Goal: Register for event/course

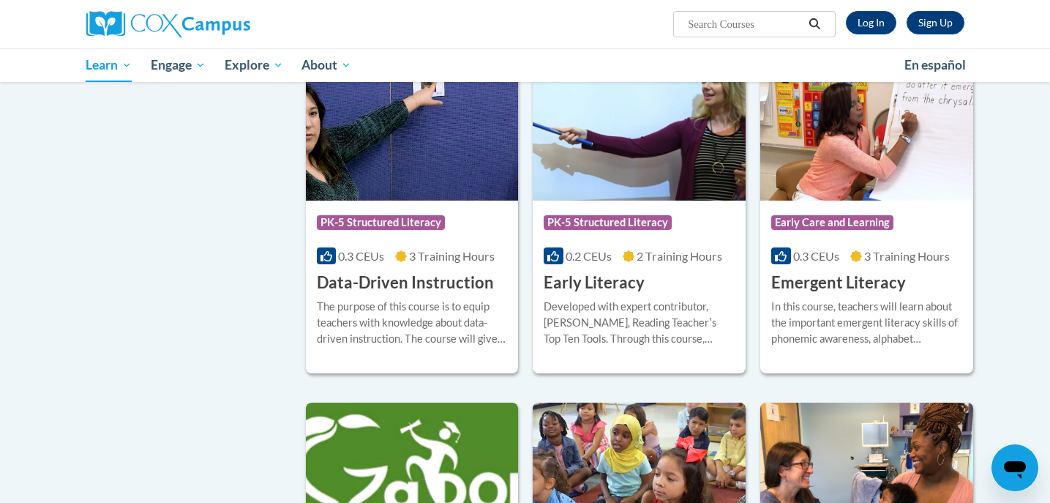
scroll to position [1418, 0]
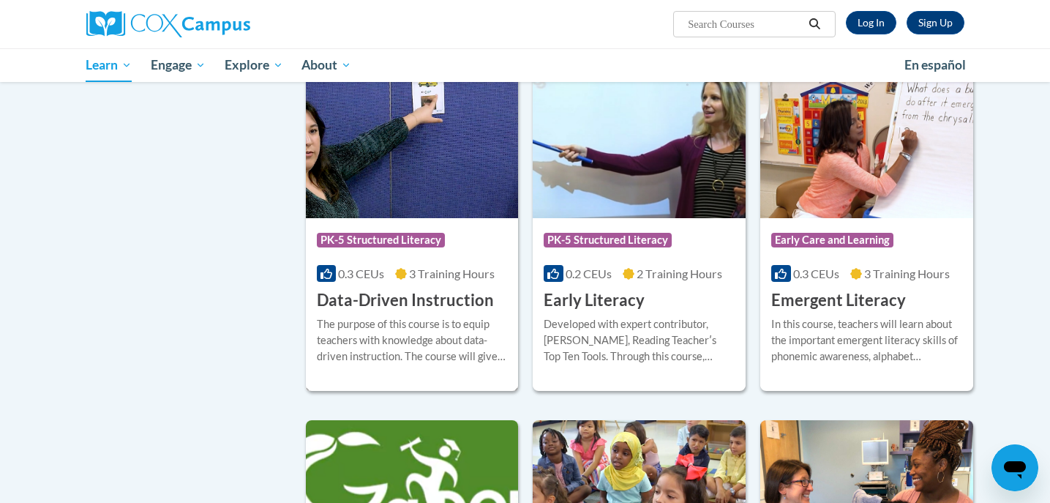
click at [396, 338] on div "The purpose of this course is to equip teachers with knowledge about data-drive…" at bounding box center [412, 340] width 191 height 48
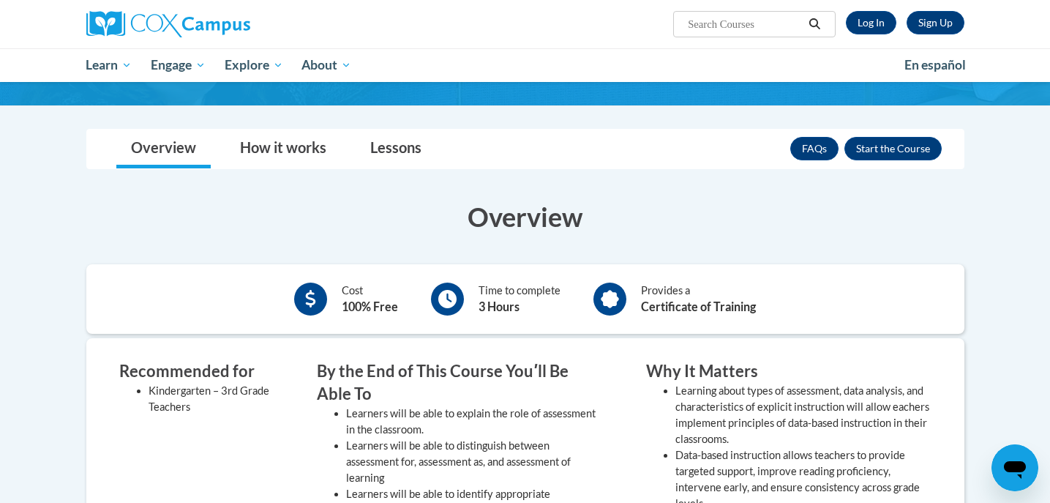
scroll to position [188, 0]
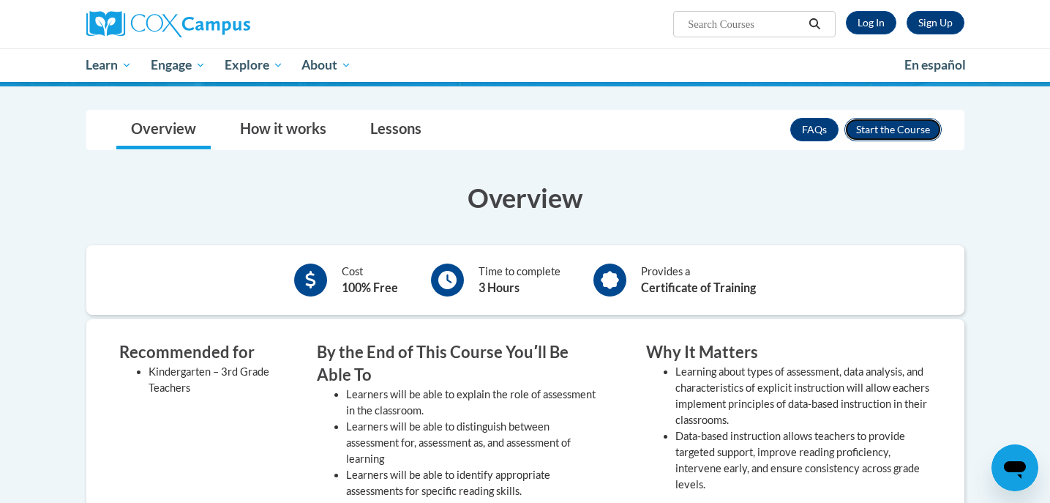
click at [876, 138] on button "Enroll" at bounding box center [893, 129] width 97 height 23
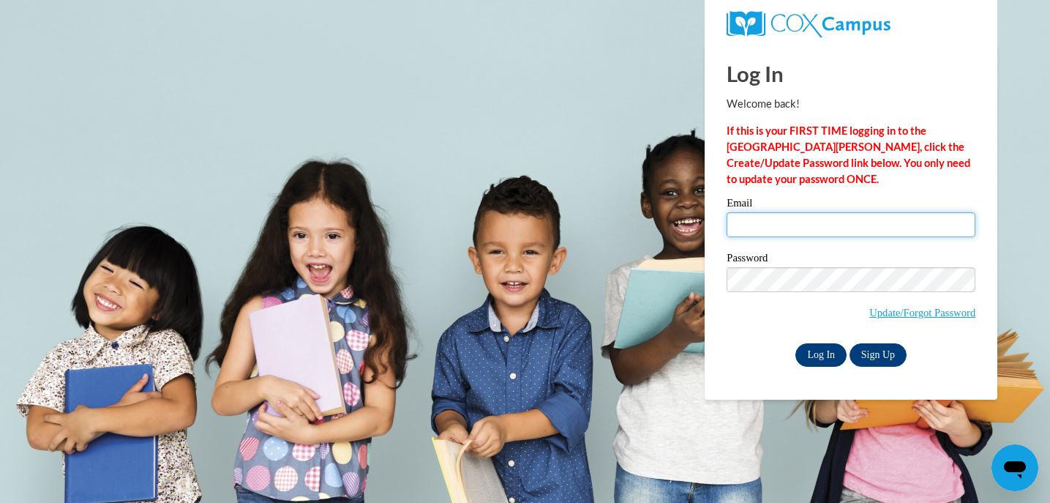
type input "amanda.shim@k12.hi.us"
click at [810, 352] on input "Log In" at bounding box center [821, 354] width 51 height 23
